Goal: Find specific page/section: Find specific page/section

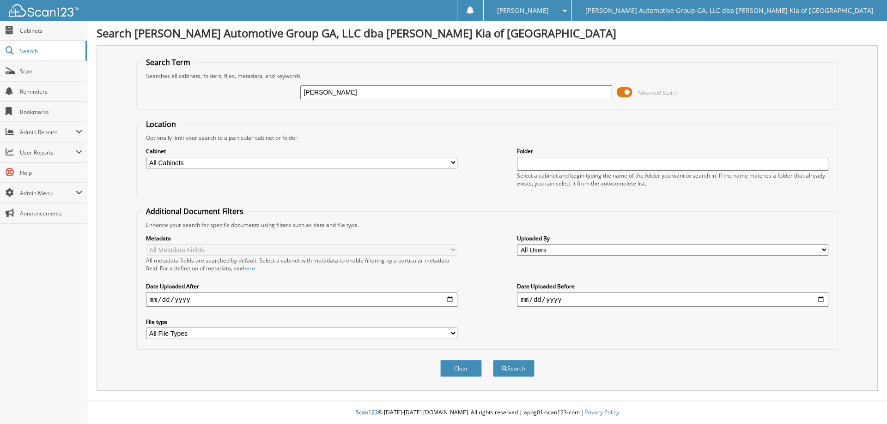
type input "[PERSON_NAME]"
click at [622, 92] on span at bounding box center [625, 92] width 16 height 14
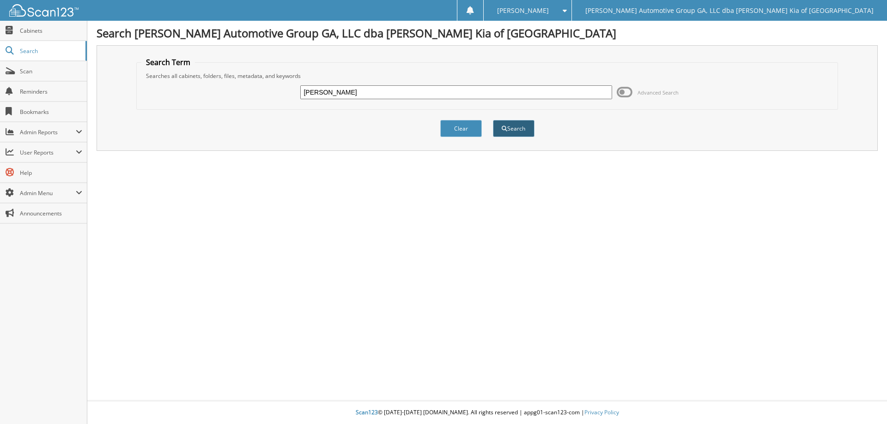
click at [524, 131] on button "Search" at bounding box center [514, 128] width 42 height 17
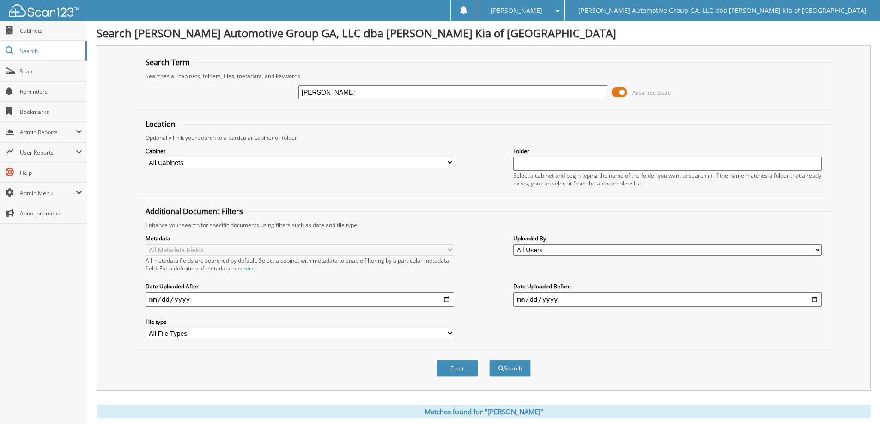
click at [613, 95] on span at bounding box center [620, 92] width 16 height 14
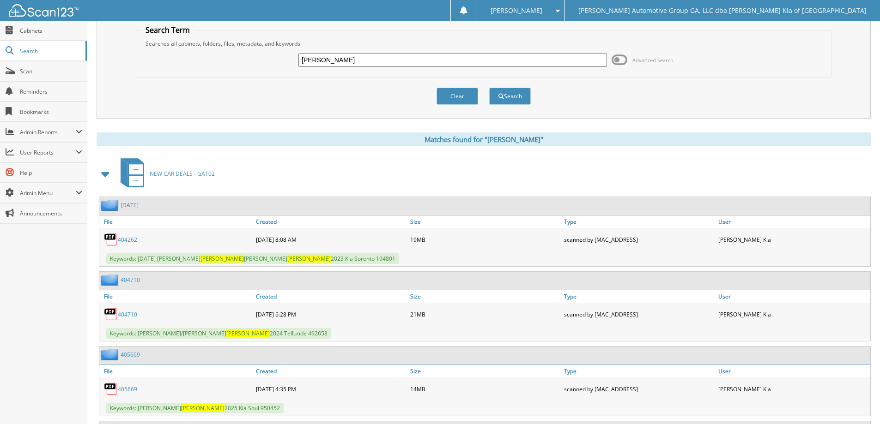
scroll to position [46, 0]
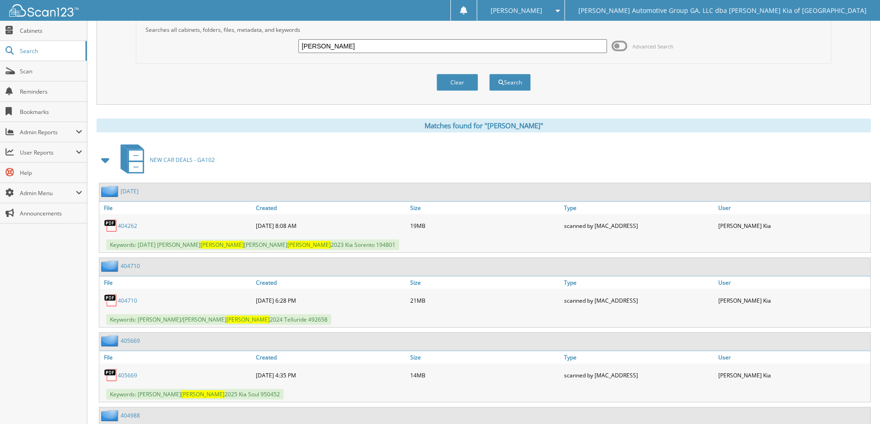
click at [125, 376] on link "405669" at bounding box center [127, 376] width 19 height 8
